Goal: Task Accomplishment & Management: Use online tool/utility

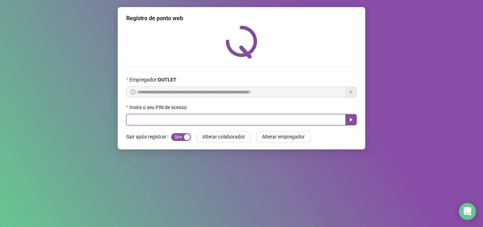
click at [141, 116] on input "text" at bounding box center [236, 119] width 220 height 11
type input "*****"
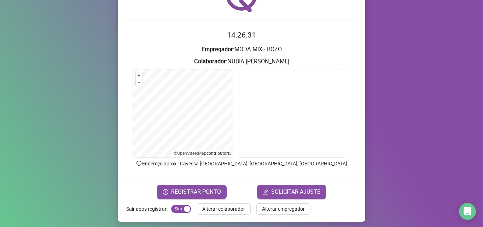
scroll to position [50, 0]
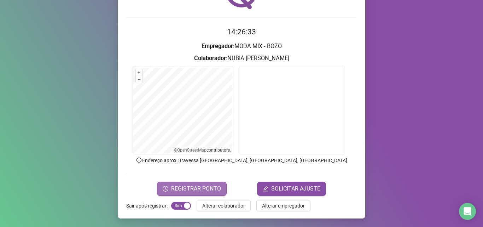
click at [196, 187] on span "REGISTRAR PONTO" at bounding box center [196, 188] width 50 height 8
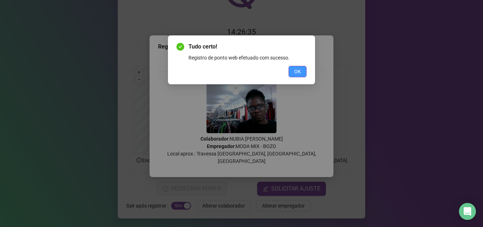
click at [296, 67] on button "OK" at bounding box center [298, 71] width 18 height 11
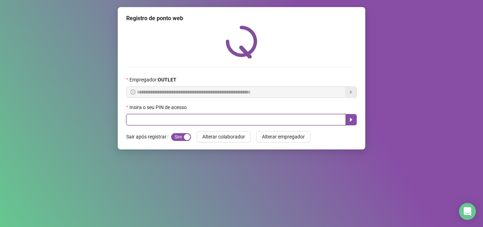
click at [227, 120] on input "text" at bounding box center [236, 119] width 220 height 11
type input "*****"
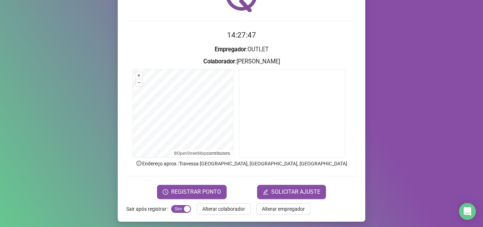
scroll to position [50, 0]
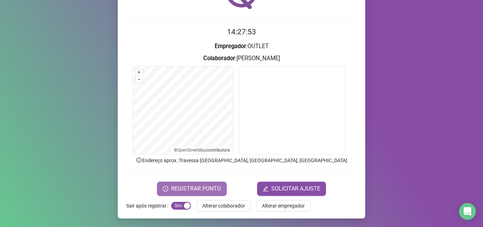
click at [198, 187] on span "REGISTRAR PONTO" at bounding box center [196, 188] width 50 height 8
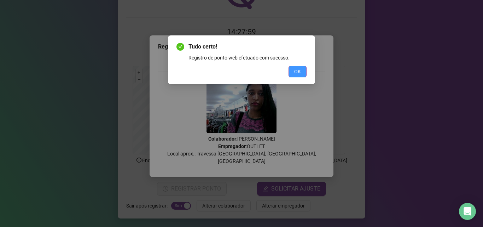
click at [294, 67] on button "OK" at bounding box center [298, 71] width 18 height 11
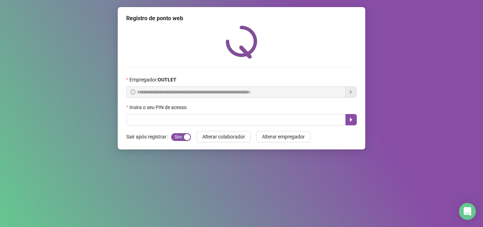
scroll to position [0, 0]
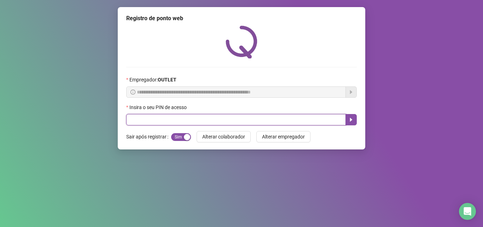
click at [164, 117] on input "text" at bounding box center [236, 119] width 220 height 11
type input "*****"
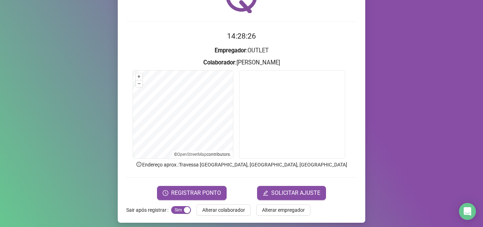
scroll to position [50, 0]
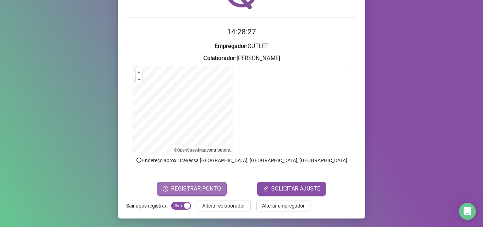
click at [200, 185] on span "REGISTRAR PONTO" at bounding box center [196, 188] width 50 height 8
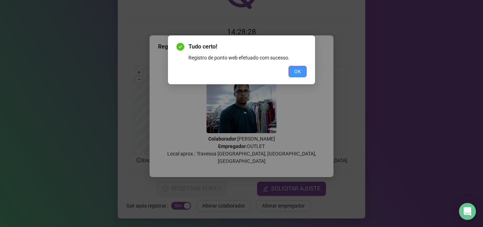
click at [294, 76] on button "OK" at bounding box center [298, 71] width 18 height 11
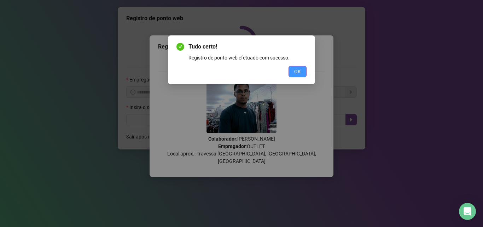
scroll to position [0, 0]
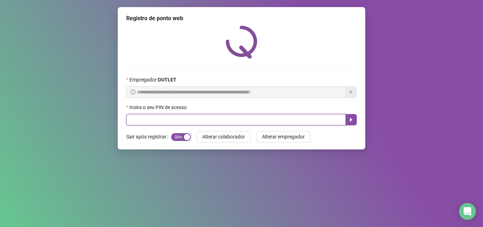
click at [268, 118] on input "text" at bounding box center [236, 119] width 220 height 11
type input "*****"
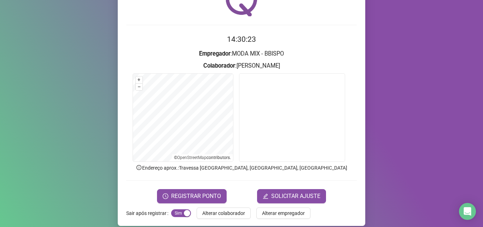
scroll to position [42, 0]
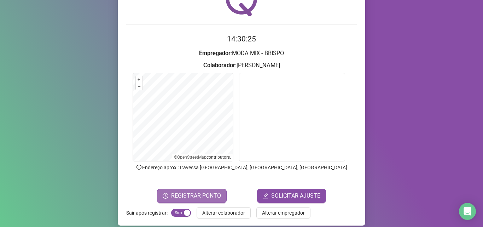
click at [211, 197] on span "REGISTRAR PONTO" at bounding box center [196, 195] width 50 height 8
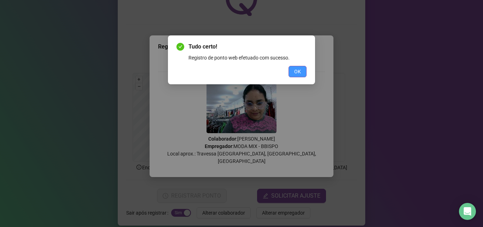
click at [302, 69] on button "OK" at bounding box center [298, 71] width 18 height 11
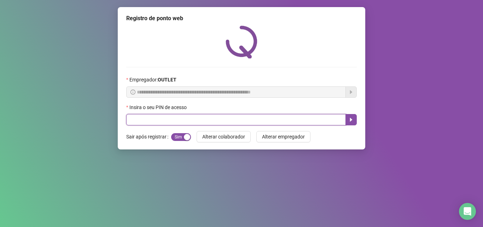
click at [156, 123] on input "text" at bounding box center [236, 119] width 220 height 11
type input "*****"
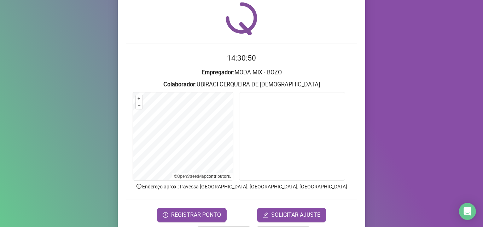
scroll to position [50, 0]
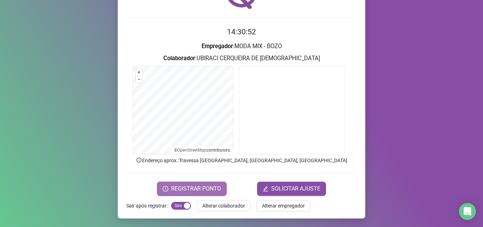
click at [197, 188] on span "REGISTRAR PONTO" at bounding box center [196, 188] width 50 height 8
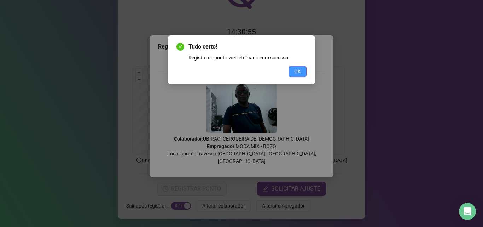
click at [294, 70] on button "OK" at bounding box center [298, 71] width 18 height 11
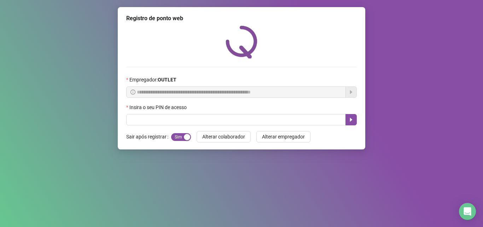
scroll to position [0, 0]
